Goal: Task Accomplishment & Management: Use online tool/utility

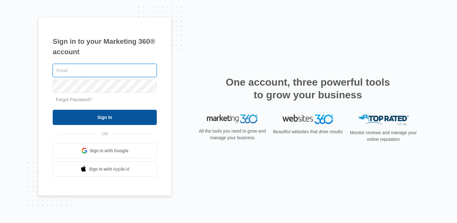
type input "[EMAIL_ADDRESS][PERSON_NAME][DOMAIN_NAME]"
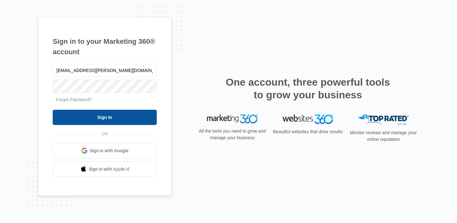
click at [141, 114] on input "Sign In" at bounding box center [105, 117] width 104 height 15
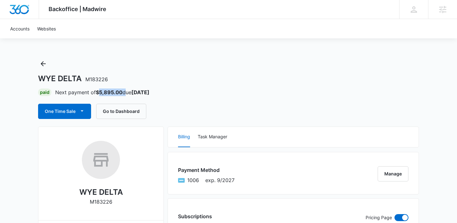
drag, startPoint x: 123, startPoint y: 92, endPoint x: 99, endPoint y: 92, distance: 24.5
click at [99, 92] on p "Next payment of $5,895.00 due Aug 24" at bounding box center [102, 93] width 94 height 8
copy p "5,895.00"
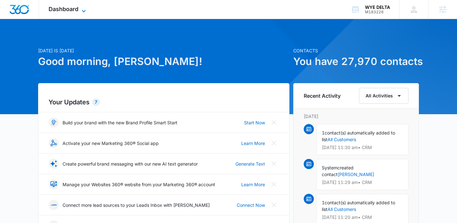
click at [82, 11] on icon at bounding box center [84, 11] width 8 height 8
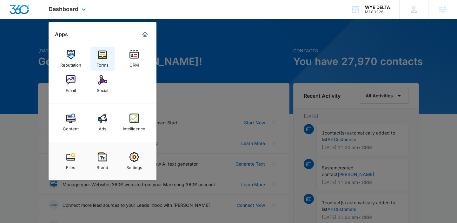
click at [102, 56] on img at bounding box center [103, 55] width 10 height 10
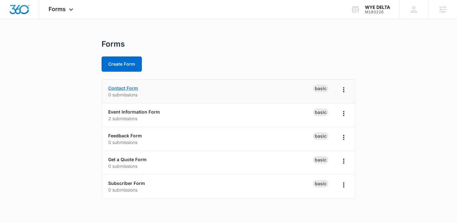
click at [126, 89] on link "Contact Form" at bounding box center [123, 87] width 30 height 5
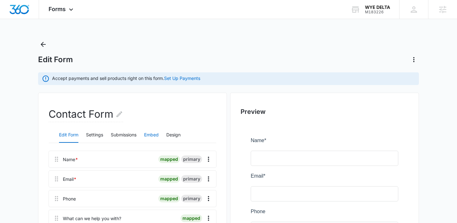
click at [153, 133] on button "Embed" at bounding box center [151, 135] width 15 height 15
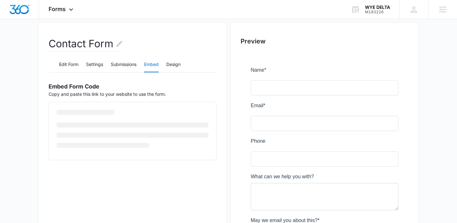
scroll to position [76, 0]
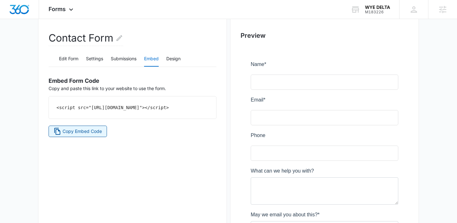
click at [80, 135] on span "Copy Embed Code" at bounding box center [82, 131] width 39 height 7
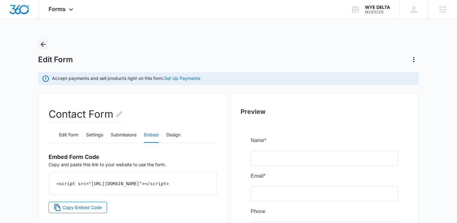
click at [42, 44] on icon "Back" at bounding box center [43, 44] width 5 height 5
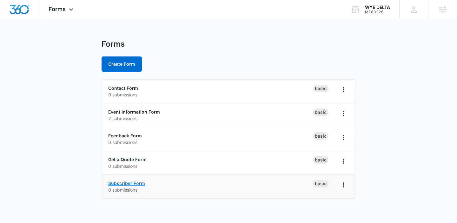
click at [130, 183] on link "Subscriber Form" at bounding box center [126, 183] width 37 height 5
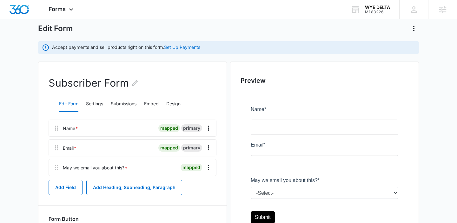
scroll to position [32, 0]
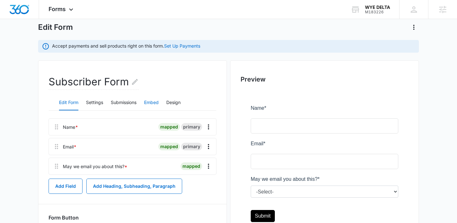
click at [153, 100] on button "Embed" at bounding box center [151, 102] width 15 height 15
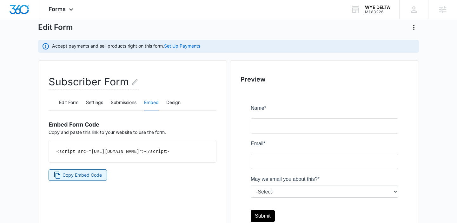
click at [78, 179] on span "Copy Embed Code" at bounding box center [82, 175] width 39 height 7
